Goal: Task Accomplishment & Management: Manage account settings

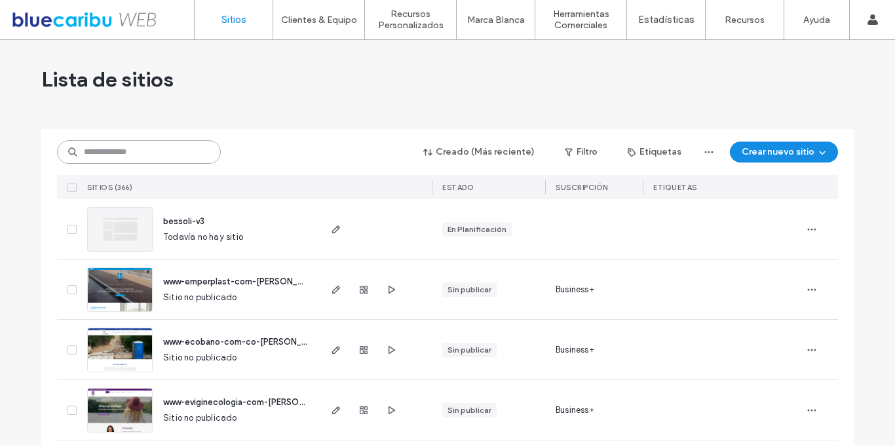
click at [109, 150] on input at bounding box center [139, 152] width 164 height 24
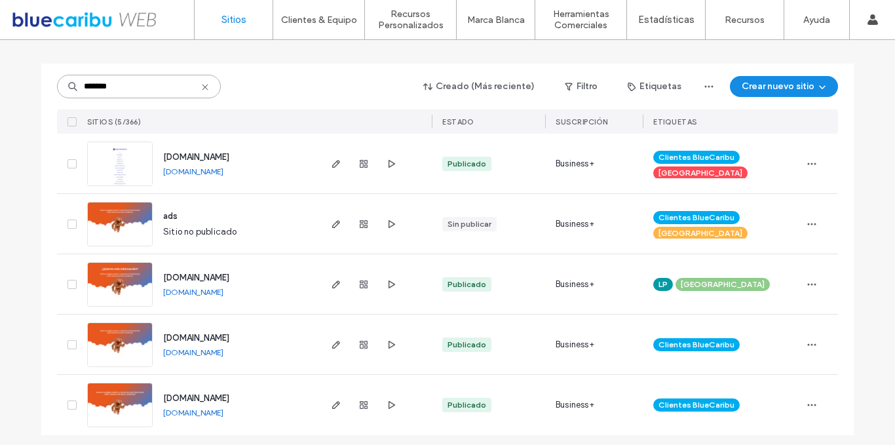
scroll to position [71, 0]
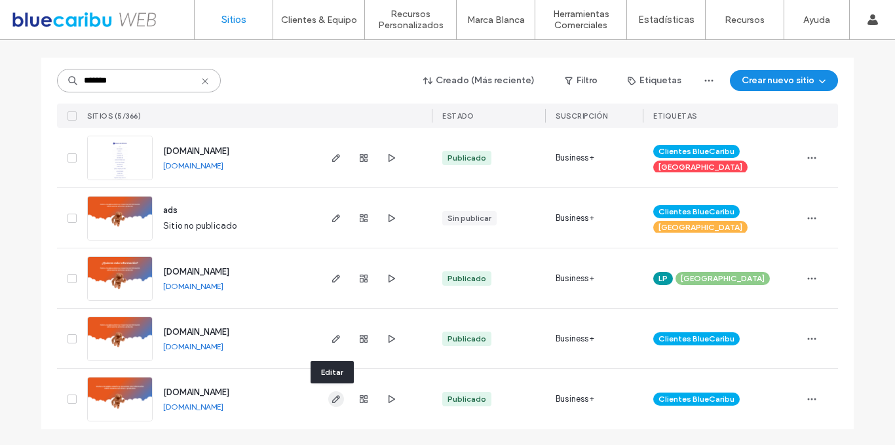
type input "*******"
click at [332, 396] on icon "button" at bounding box center [336, 399] width 10 height 10
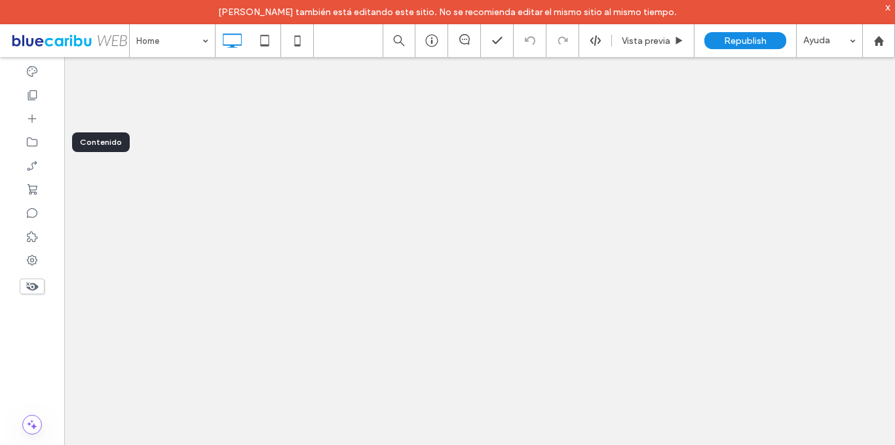
click at [31, 145] on icon at bounding box center [32, 142] width 13 height 13
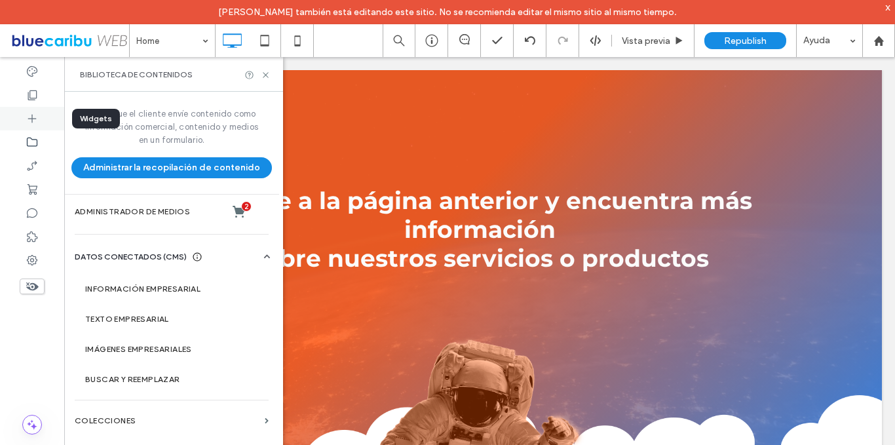
click at [39, 121] on div at bounding box center [32, 119] width 64 height 24
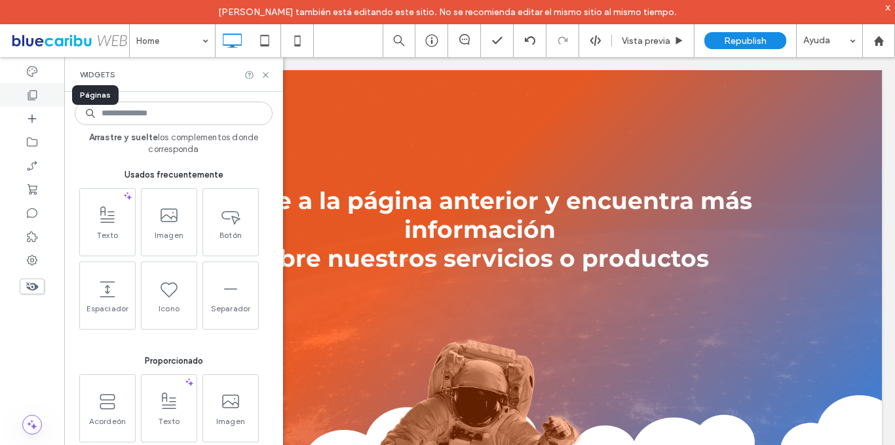
click at [37, 91] on use at bounding box center [32, 95] width 9 height 10
click at [36, 91] on use at bounding box center [32, 95] width 9 height 10
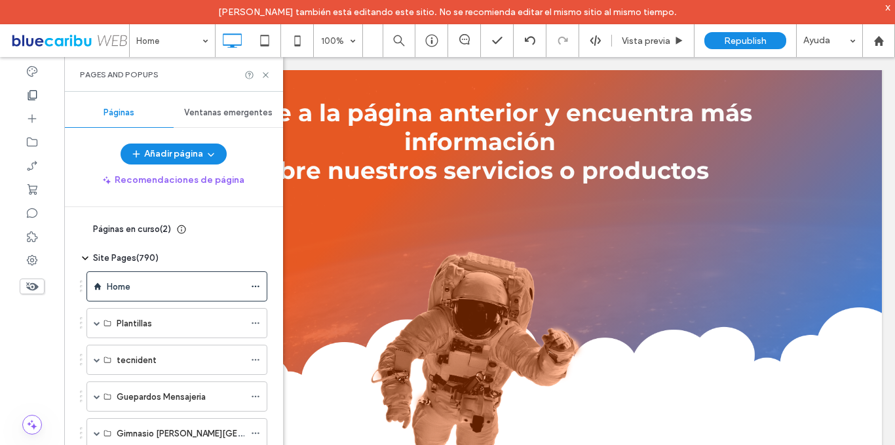
scroll to position [111, 0]
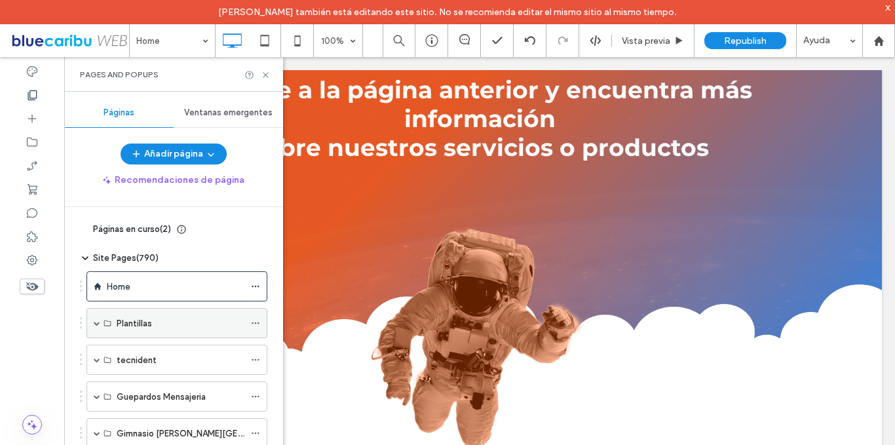
click at [96, 320] on span at bounding box center [97, 323] width 7 height 7
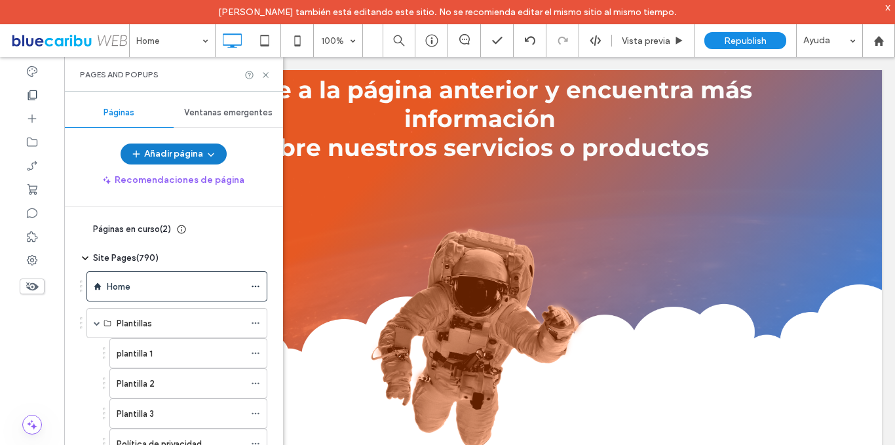
click at [155, 151] on button "Añadir página" at bounding box center [174, 154] width 106 height 21
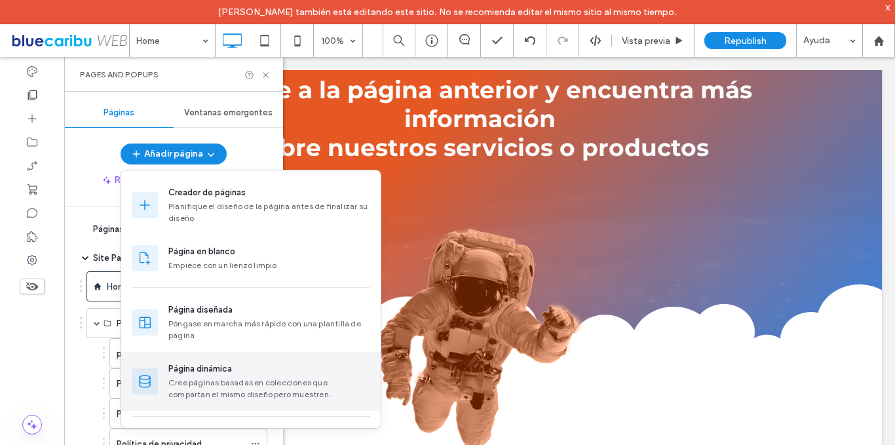
scroll to position [106, 0]
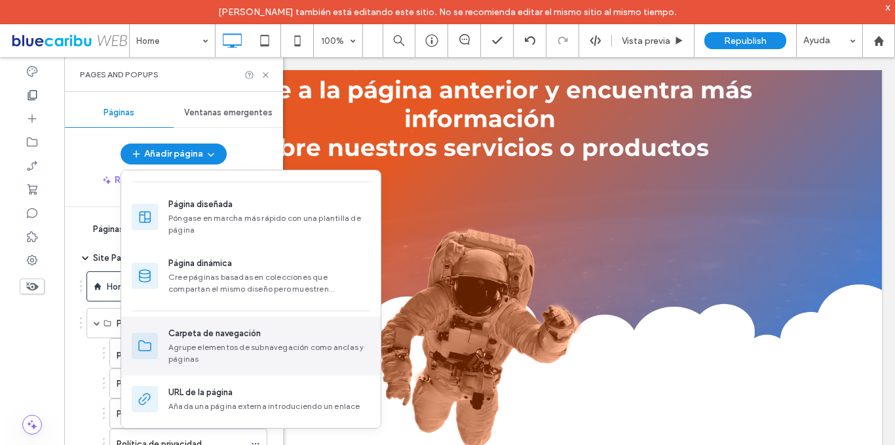
click at [237, 354] on div "Agrupe elementos de subnavegación como anclas y páginas" at bounding box center [269, 353] width 202 height 24
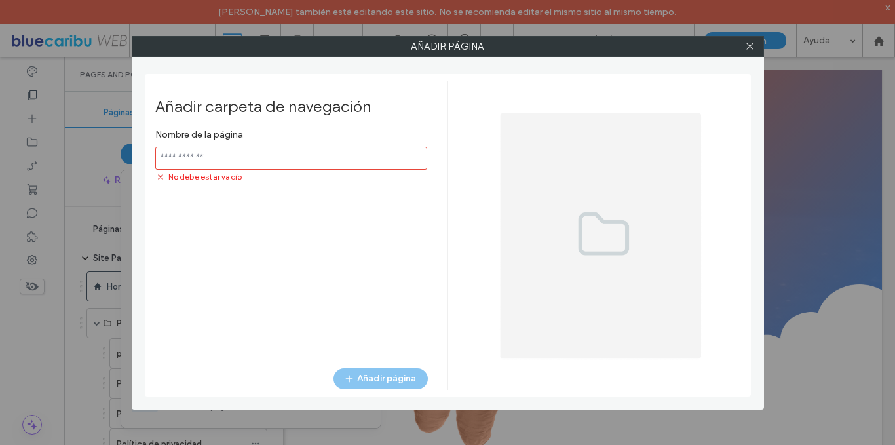
paste input "**********"
click at [273, 159] on input "notEmpty" at bounding box center [291, 158] width 272 height 23
type input "**********"
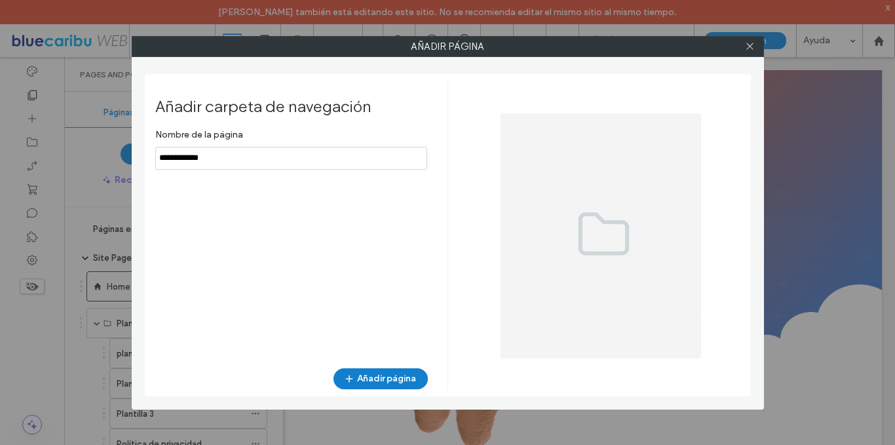
click at [395, 379] on button "Añadir página" at bounding box center [381, 378] width 94 height 21
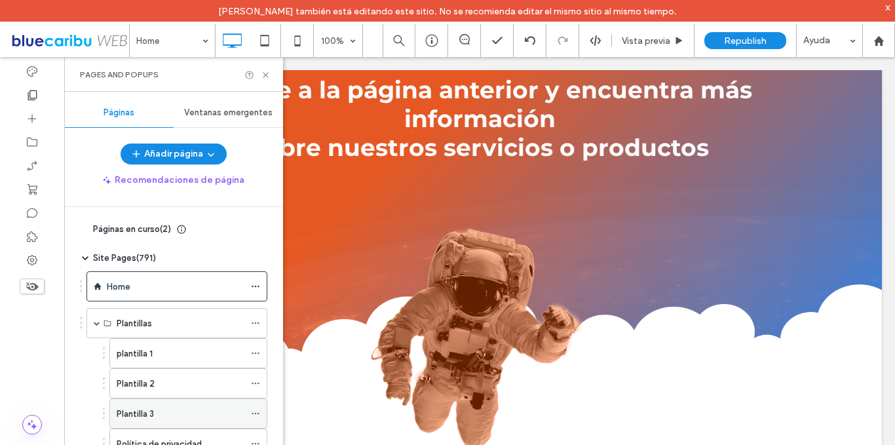
scroll to position [131, 0]
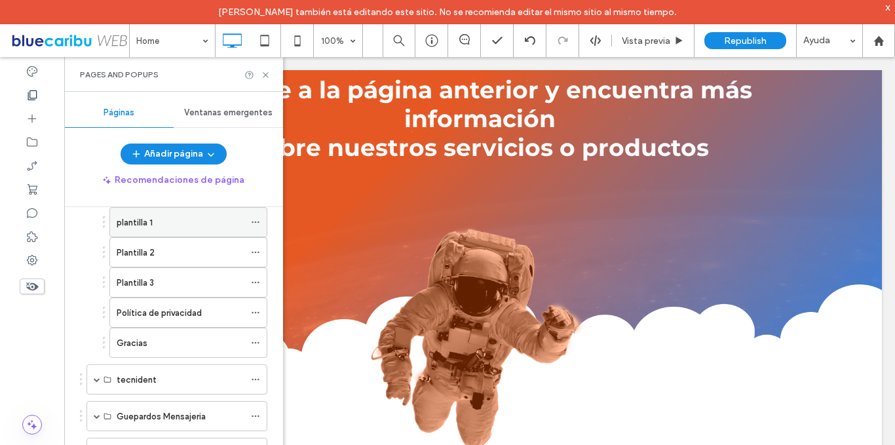
click at [253, 220] on icon at bounding box center [255, 222] width 9 height 9
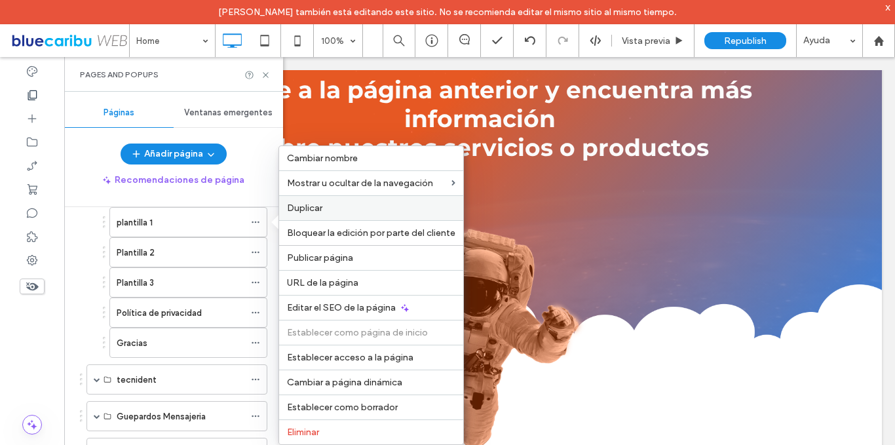
click at [317, 206] on span "Duplicar" at bounding box center [304, 207] width 35 height 11
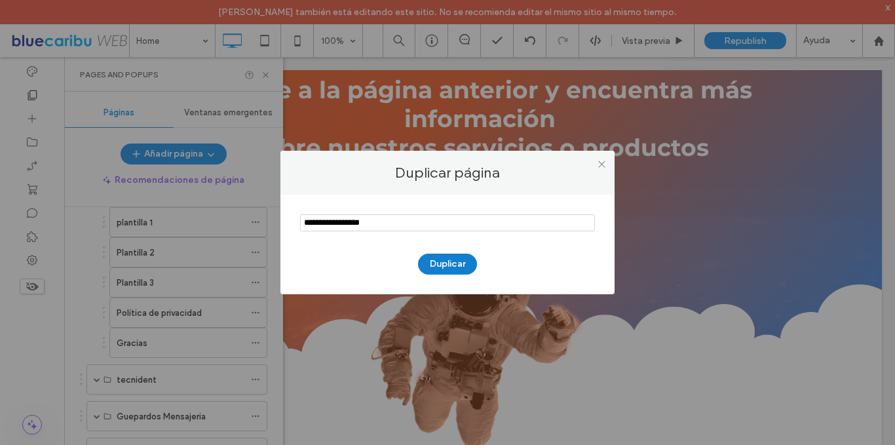
type input "**********"
click at [467, 265] on button "Duplicar" at bounding box center [447, 264] width 59 height 21
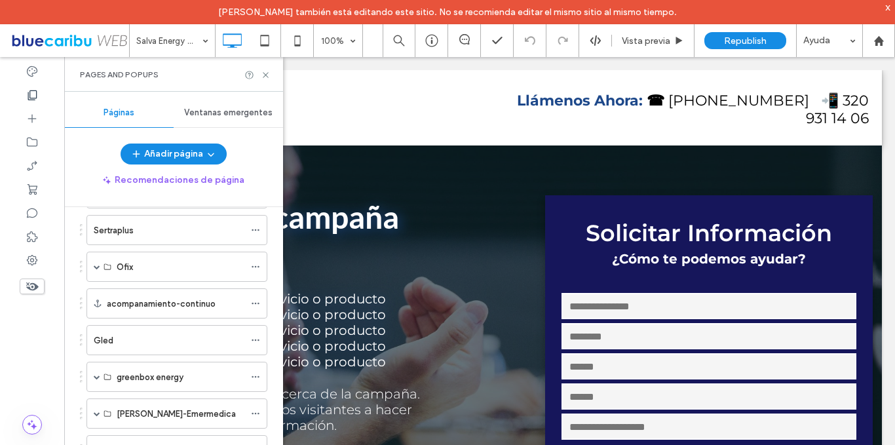
scroll to position [6591, 0]
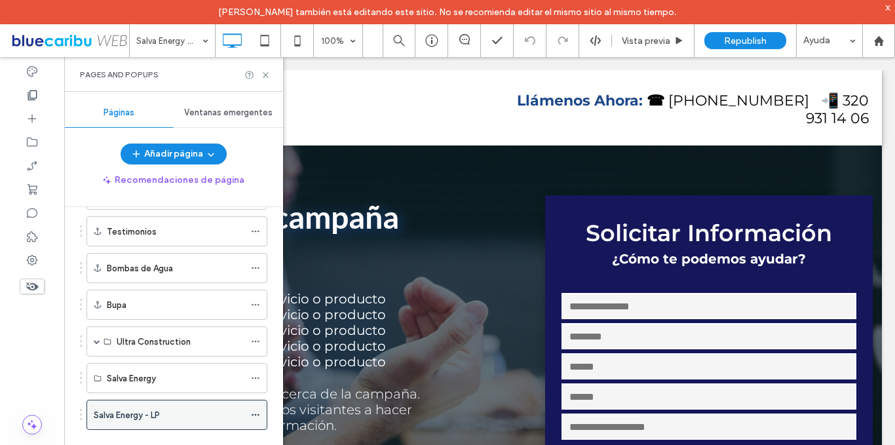
click at [260, 415] on icon at bounding box center [255, 414] width 9 height 9
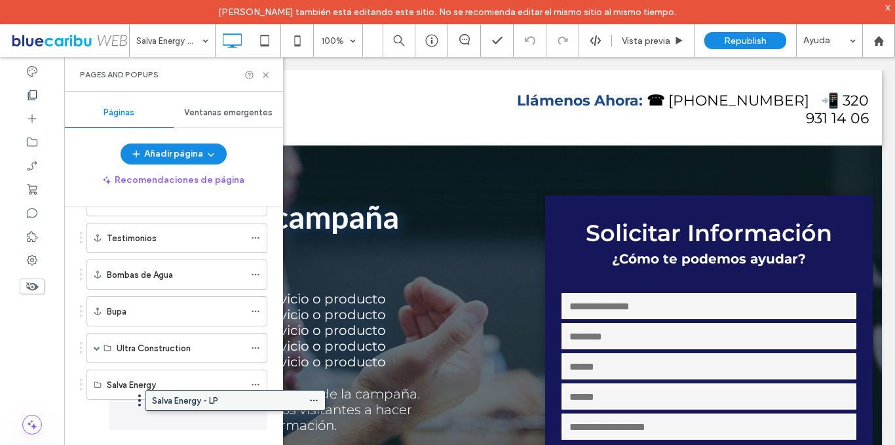
scroll to position [6585, 0]
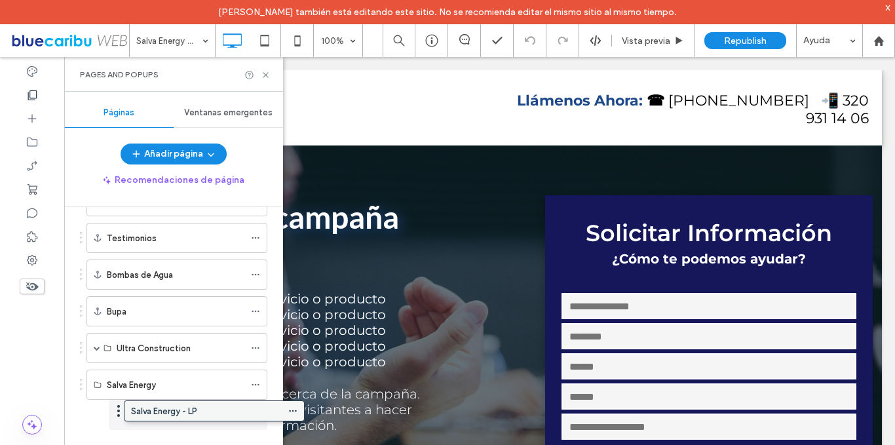
drag, startPoint x: 135, startPoint y: 411, endPoint x: 170, endPoint y: 414, distance: 34.8
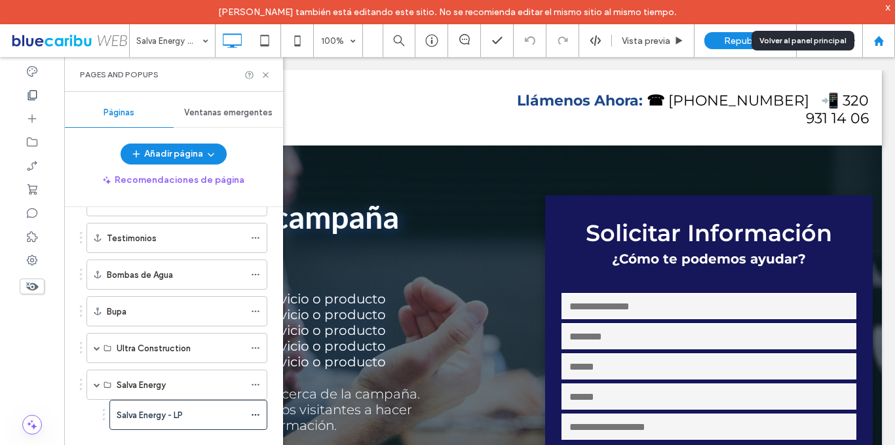
click at [875, 37] on icon at bounding box center [879, 40] width 11 height 11
